Goal: Information Seeking & Learning: Learn about a topic

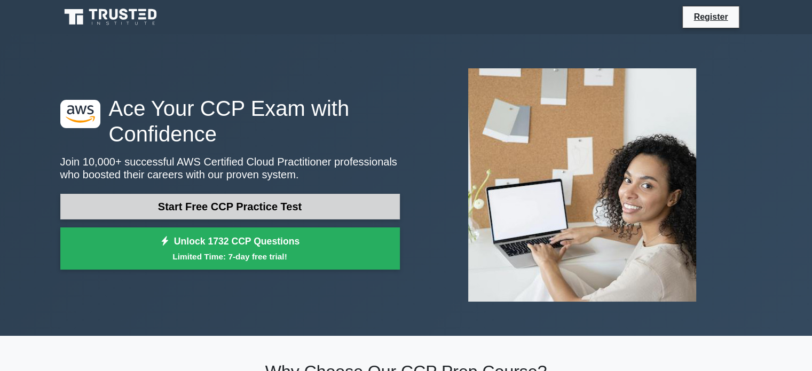
click at [269, 209] on link "Start Free CCP Practice Test" at bounding box center [230, 207] width 340 height 26
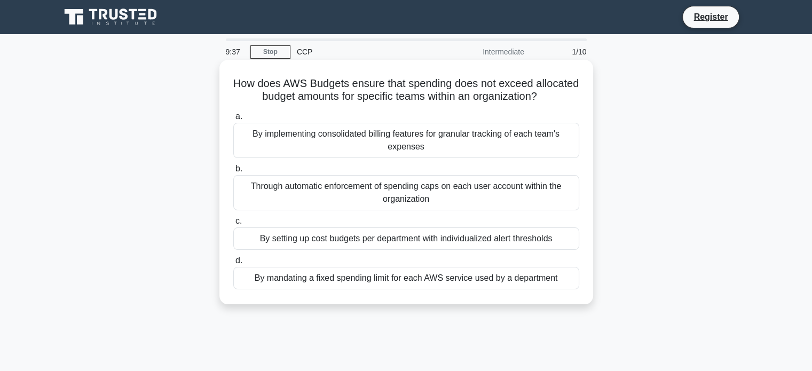
click at [401, 238] on div "By setting up cost budgets per department with individualized alert thresholds" at bounding box center [406, 238] width 346 height 22
click at [233, 225] on input "c. By setting up cost budgets per department with individualized alert threshol…" at bounding box center [233, 221] width 0 height 7
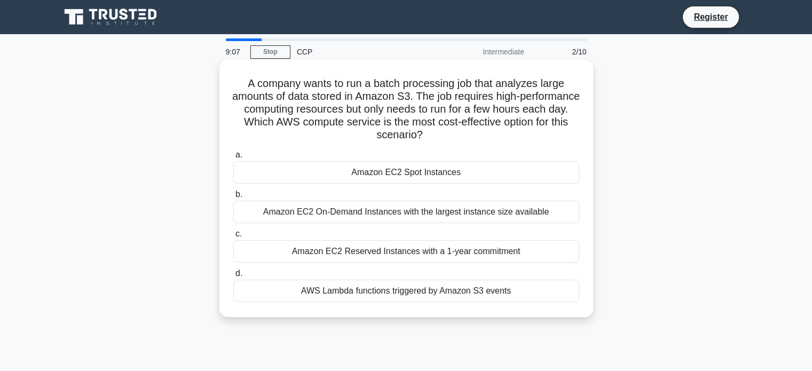
click at [380, 210] on div "Amazon EC2 On-Demand Instances with the largest instance size available" at bounding box center [406, 212] width 346 height 22
click at [233, 198] on input "b. Amazon EC2 On-Demand Instances with the largest instance size available" at bounding box center [233, 194] width 0 height 7
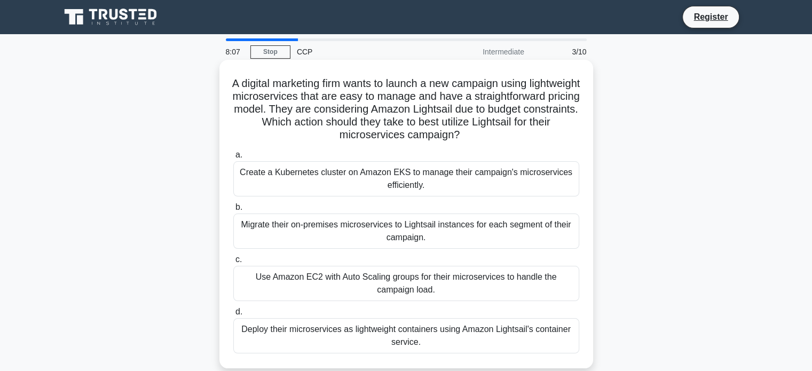
click at [374, 331] on div "Deploy their microservices as lightweight containers using Amazon Lightsail's c…" at bounding box center [406, 335] width 346 height 35
click at [233, 315] on input "d. Deploy their microservices as lightweight containers using Amazon Lightsail'…" at bounding box center [233, 312] width 0 height 7
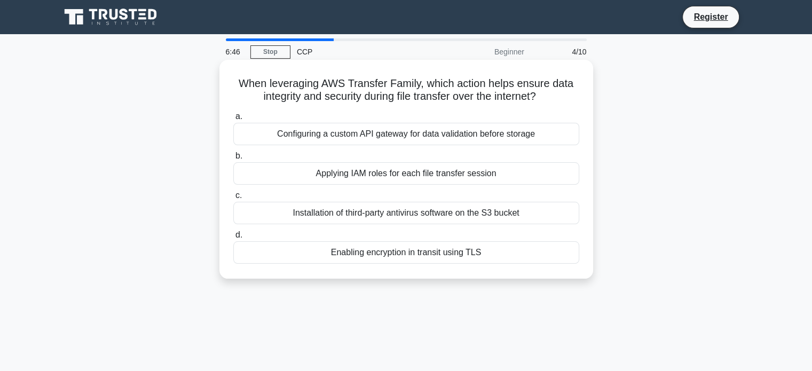
click at [406, 177] on div "Applying IAM roles for each file transfer session" at bounding box center [406, 173] width 346 height 22
click at [233, 160] on input "b. Applying IAM roles for each file transfer session" at bounding box center [233, 156] width 0 height 7
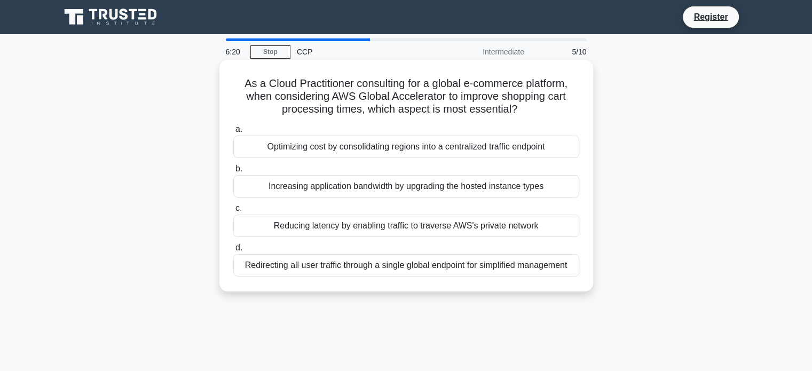
click at [411, 222] on div "Reducing latency by enabling traffic to traverse AWS's private network" at bounding box center [406, 226] width 346 height 22
click at [233, 212] on input "c. Reducing latency by enabling traffic to traverse AWS's private network" at bounding box center [233, 208] width 0 height 7
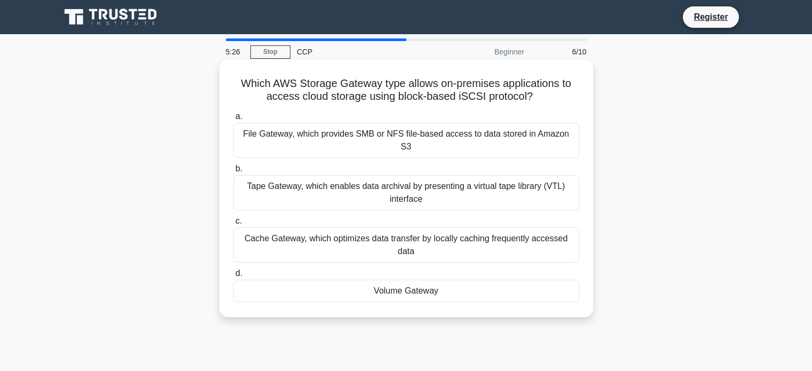
click at [406, 280] on div "Volume Gateway" at bounding box center [406, 291] width 346 height 22
click at [233, 270] on input "d. Volume Gateway" at bounding box center [233, 273] width 0 height 7
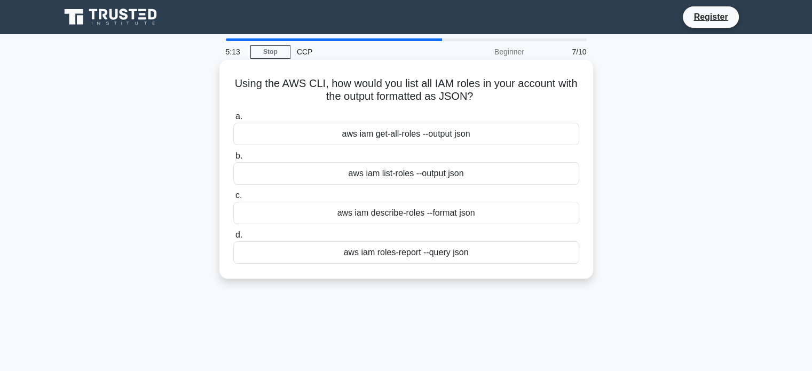
click at [413, 136] on div "aws iam get-all-roles --output json" at bounding box center [406, 134] width 346 height 22
click at [233, 120] on input "a. aws iam get-all-roles --output json" at bounding box center [233, 116] width 0 height 7
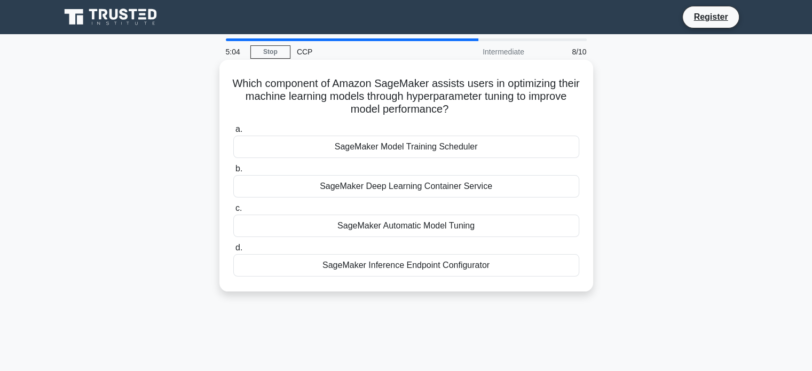
click at [386, 145] on div "SageMaker Model Training Scheduler" at bounding box center [406, 147] width 346 height 22
click at [233, 133] on input "a. SageMaker Model Training Scheduler" at bounding box center [233, 129] width 0 height 7
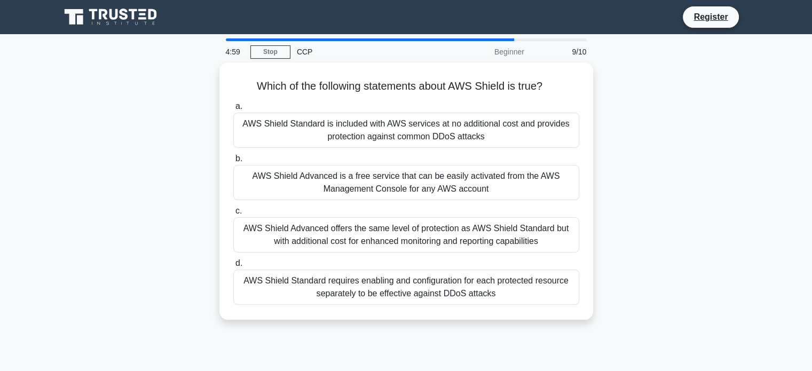
click at [386, 145] on div "AWS Shield Standard is included with AWS services at no additional cost and pro…" at bounding box center [406, 130] width 346 height 35
click at [233, 110] on input "a. AWS Shield Standard is included with AWS services at no additional cost and …" at bounding box center [233, 106] width 0 height 7
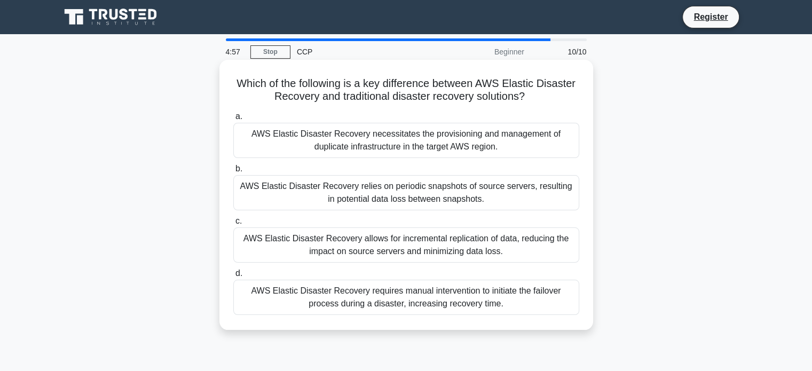
click at [430, 152] on div "AWS Elastic Disaster Recovery necessitates the provisioning and management of d…" at bounding box center [406, 140] width 346 height 35
click at [233, 120] on input "a. AWS Elastic Disaster Recovery necessitates the provisioning and management o…" at bounding box center [233, 116] width 0 height 7
